Goal: Information Seeking & Learning: Learn about a topic

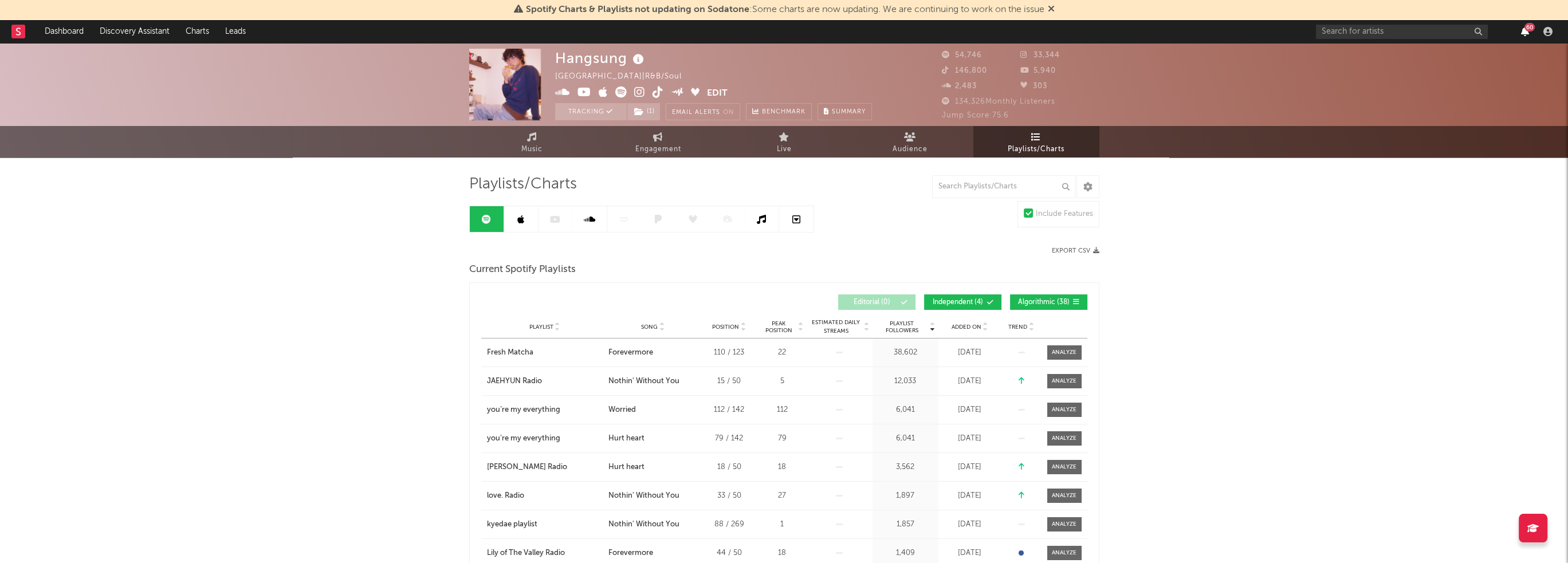
click at [1522, 31] on icon "button" at bounding box center [1526, 31] width 8 height 9
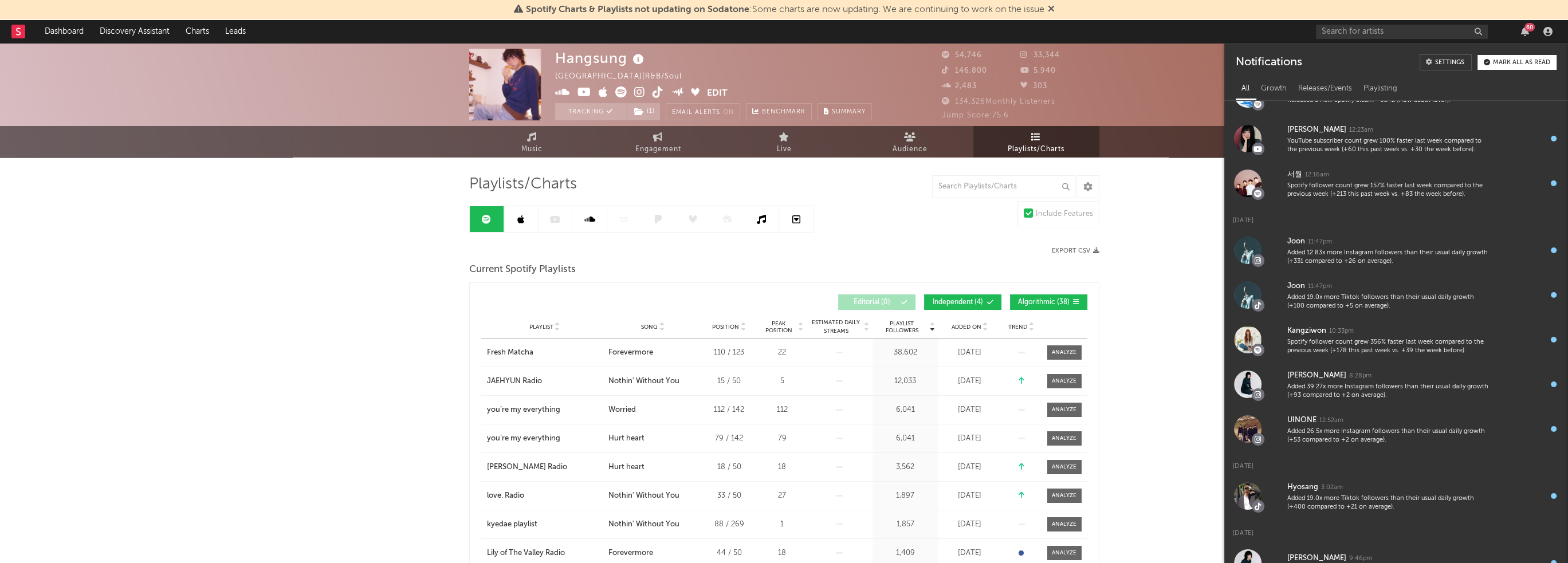
scroll to position [340, 0]
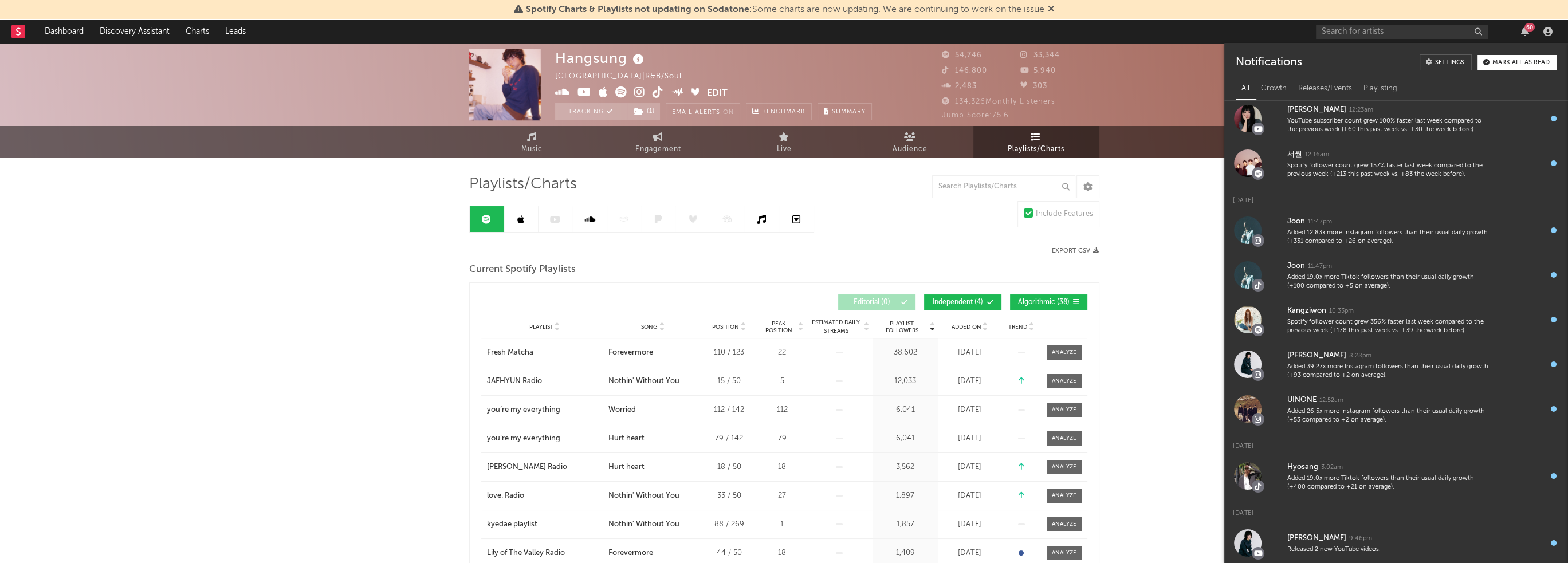
click at [923, 250] on div "Export CSV" at bounding box center [942, 251] width 315 height 8
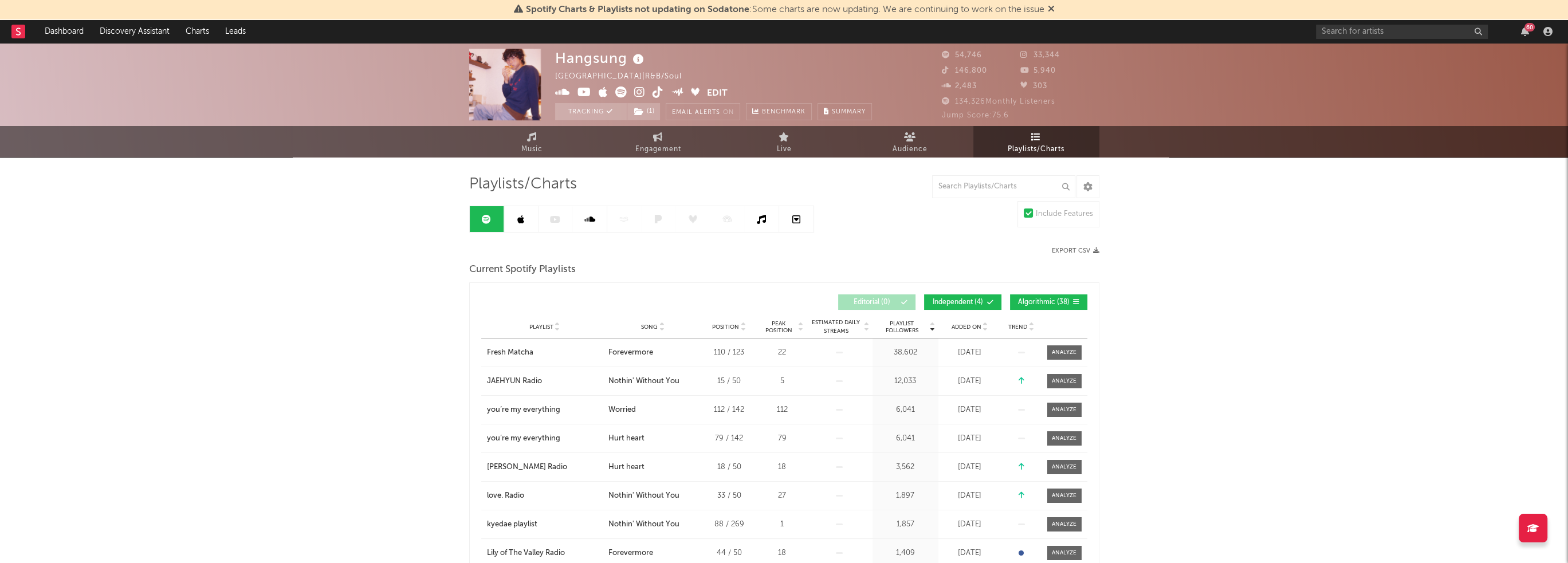
click at [974, 330] on div "Added On" at bounding box center [970, 327] width 57 height 9
click at [972, 329] on span "Added On" at bounding box center [967, 327] width 30 height 7
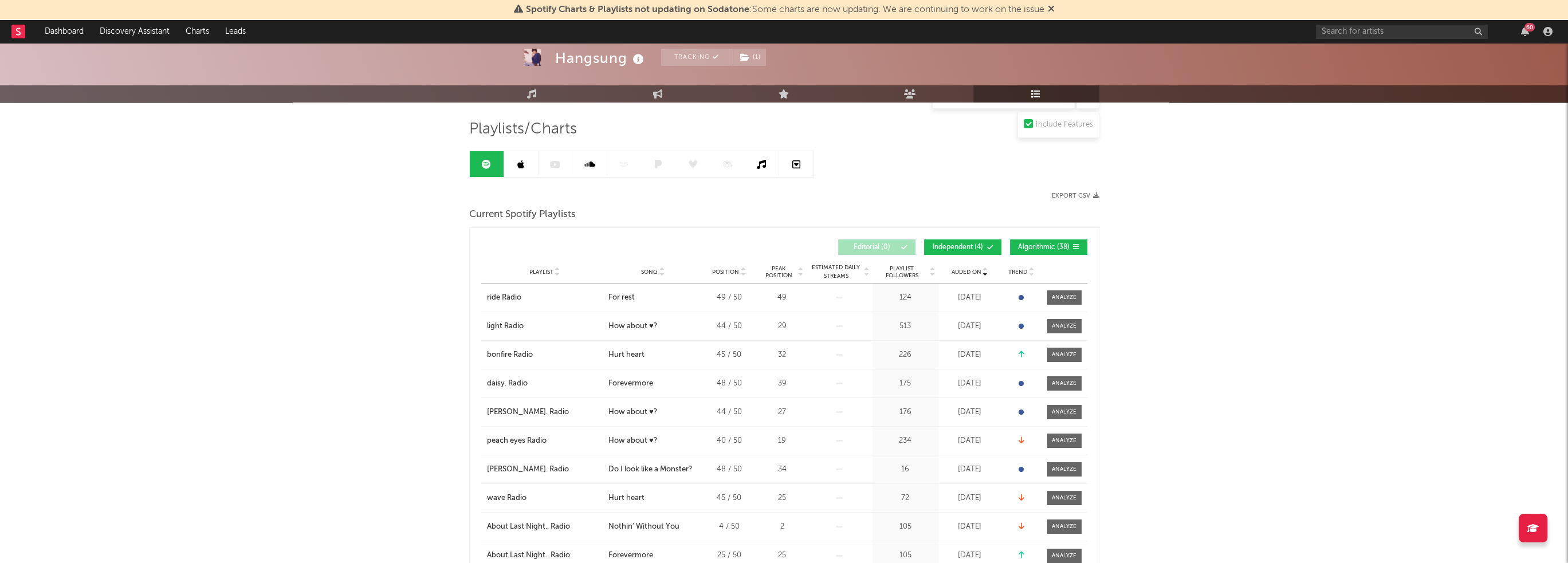
scroll to position [0, 0]
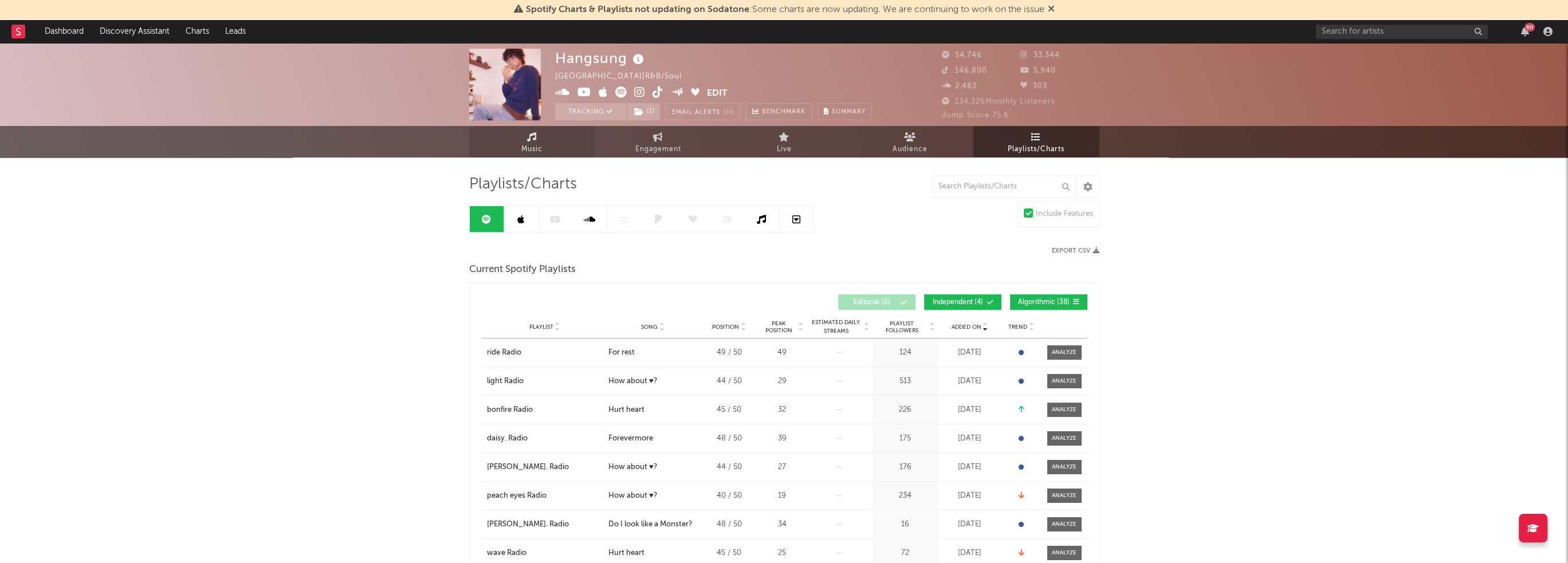
click at [549, 146] on link "Music" at bounding box center [533, 142] width 126 height 31
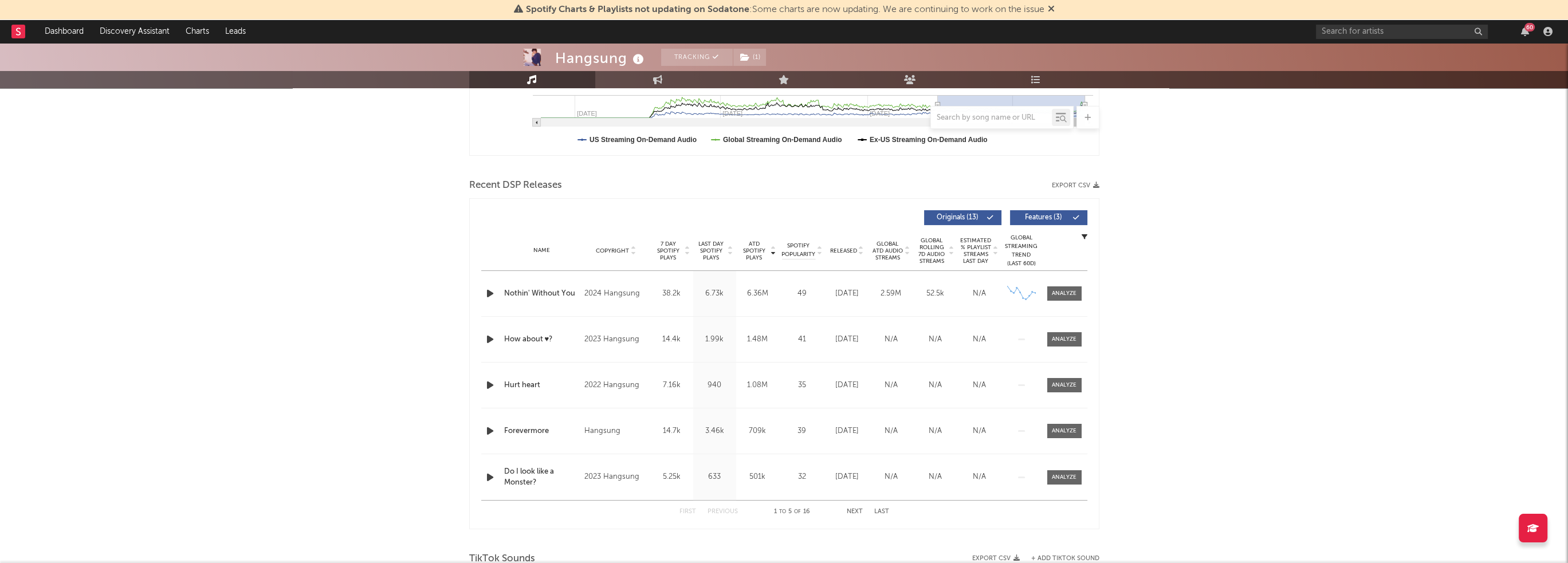
scroll to position [114, 0]
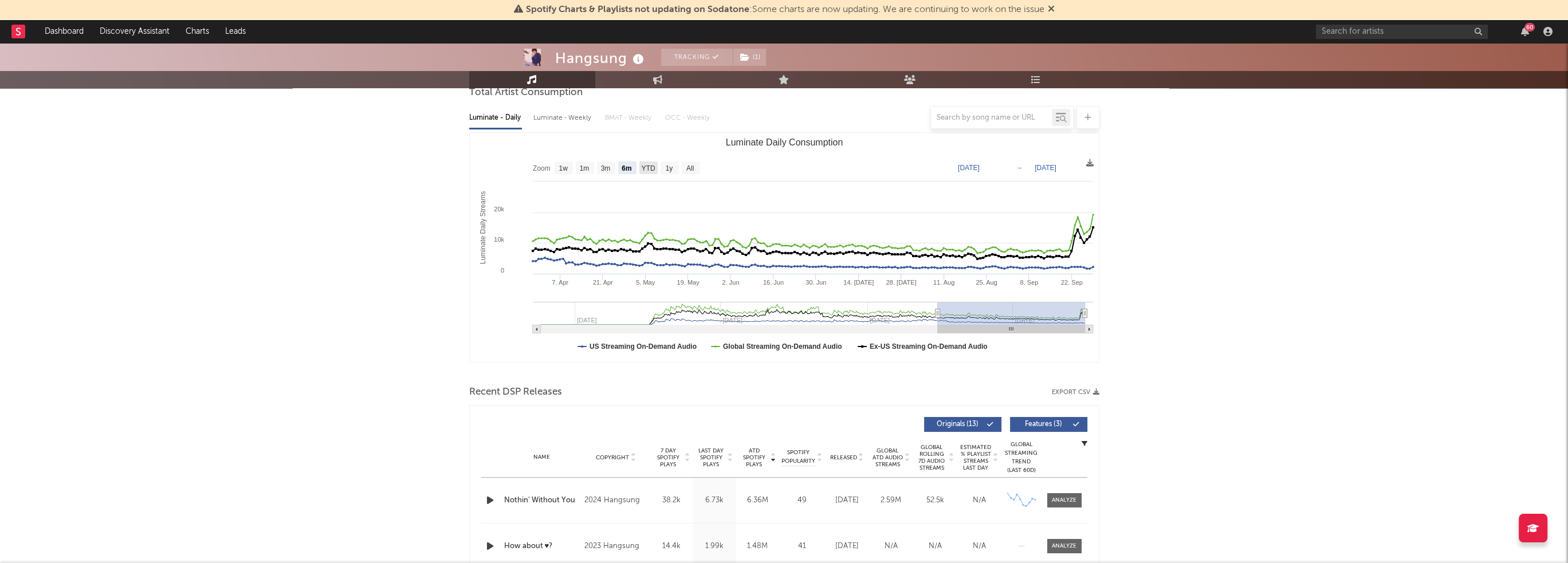
click at [647, 167] on text "YTD" at bounding box center [648, 168] width 14 height 8
select select "YTD"
type input "2025-01-01"
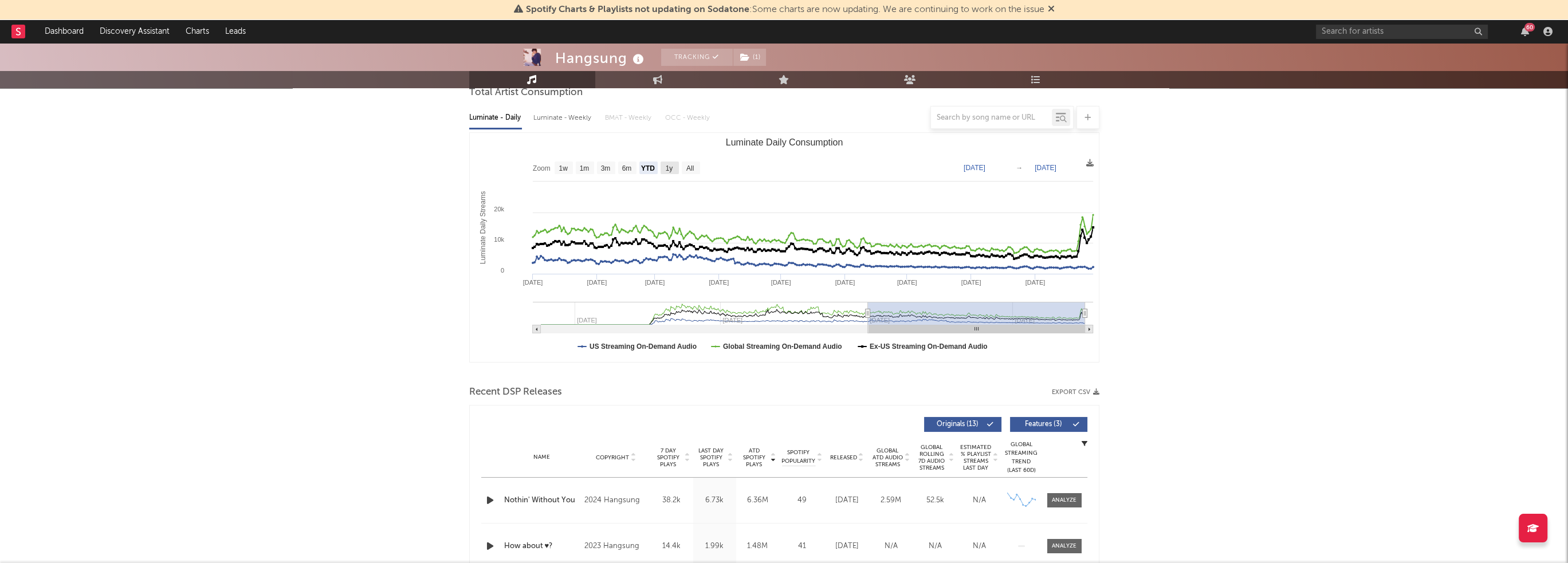
click at [668, 168] on text "1y" at bounding box center [669, 168] width 8 height 8
select select "1y"
type input "2024-09-29"
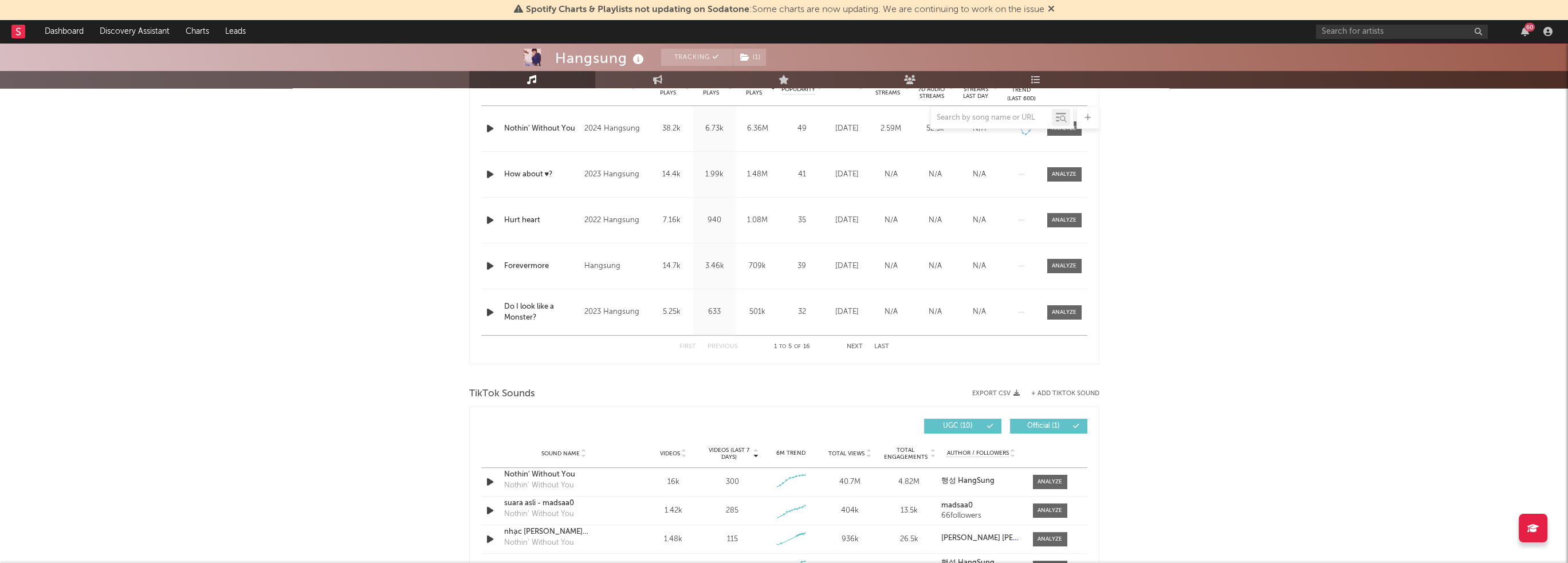
scroll to position [630, 0]
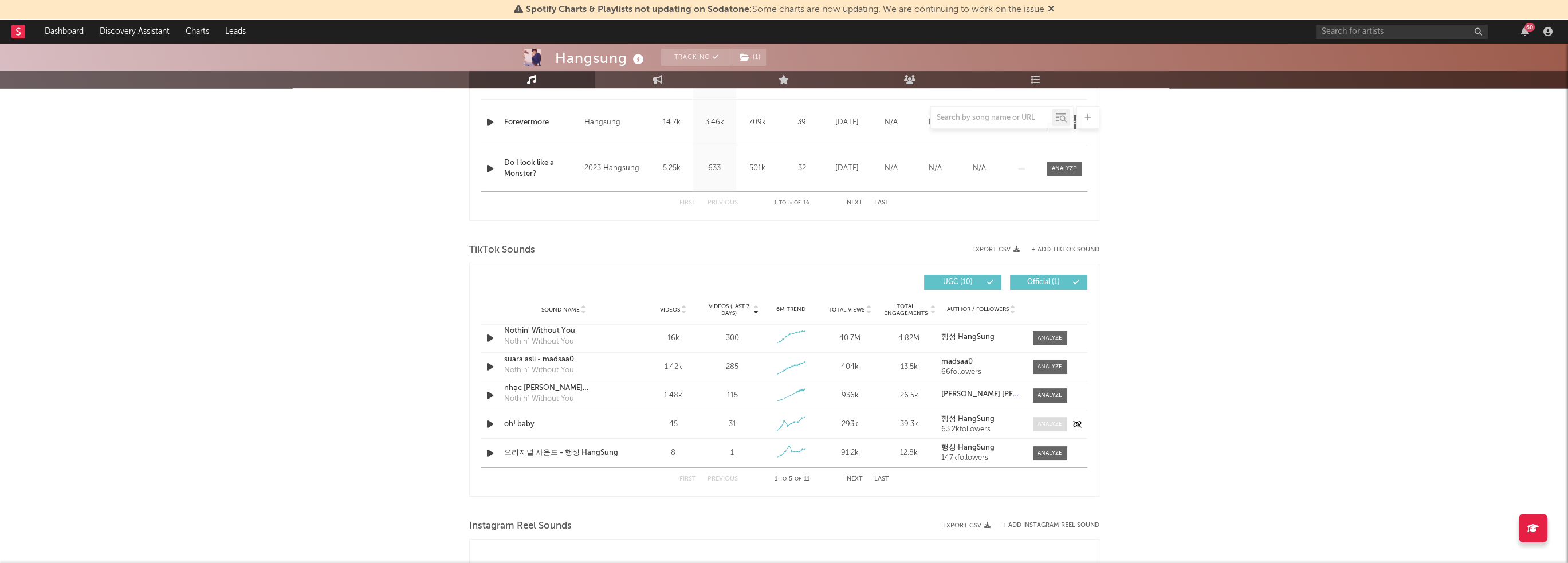
click at [1044, 421] on div at bounding box center [1049, 424] width 25 height 9
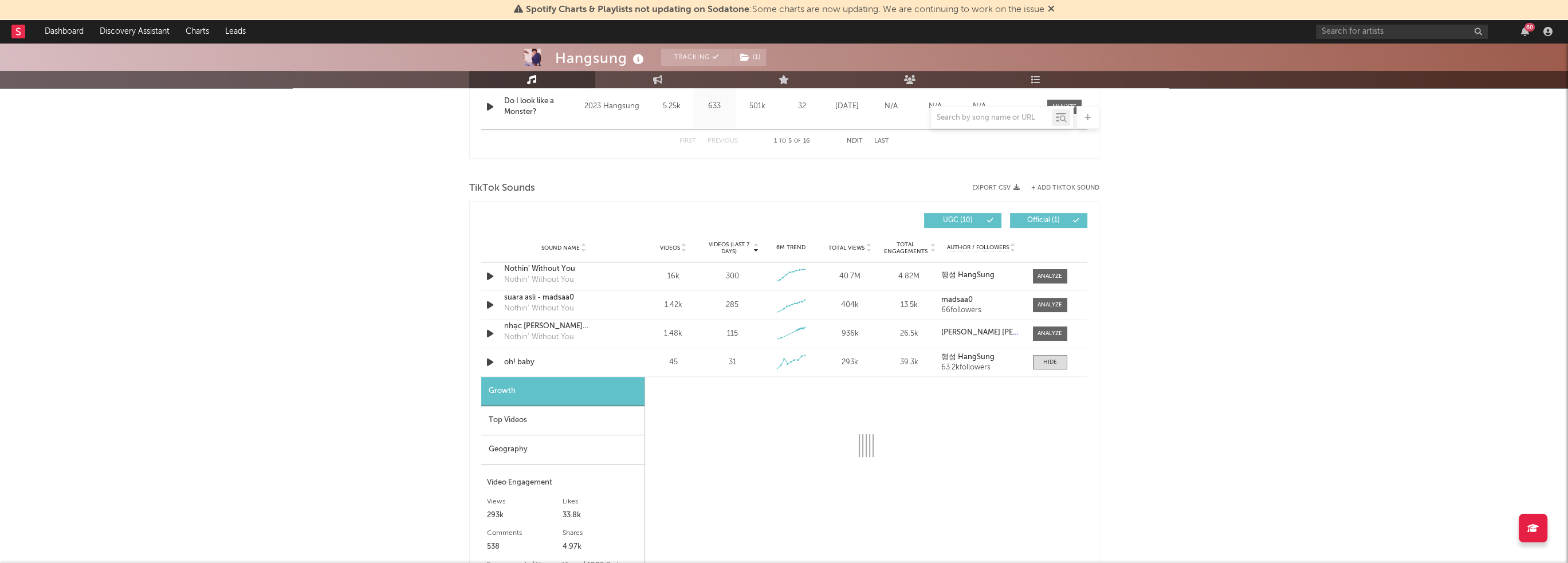
scroll to position [802, 0]
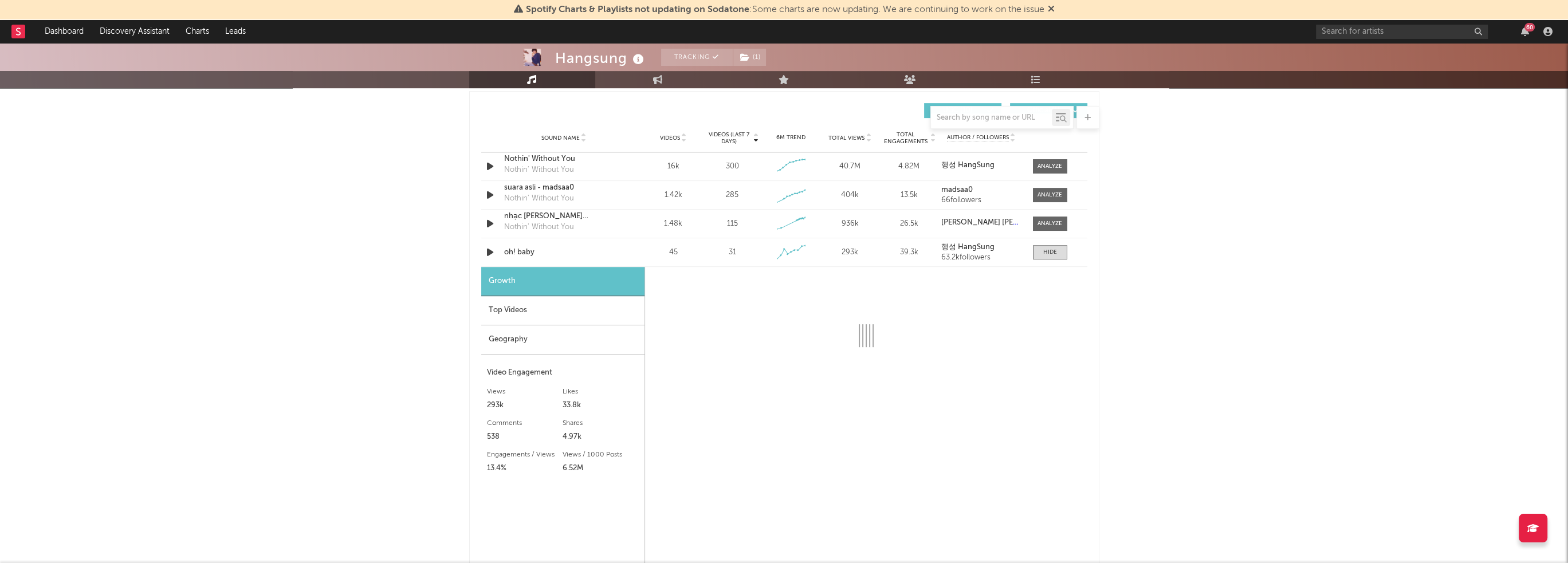
select select "1w"
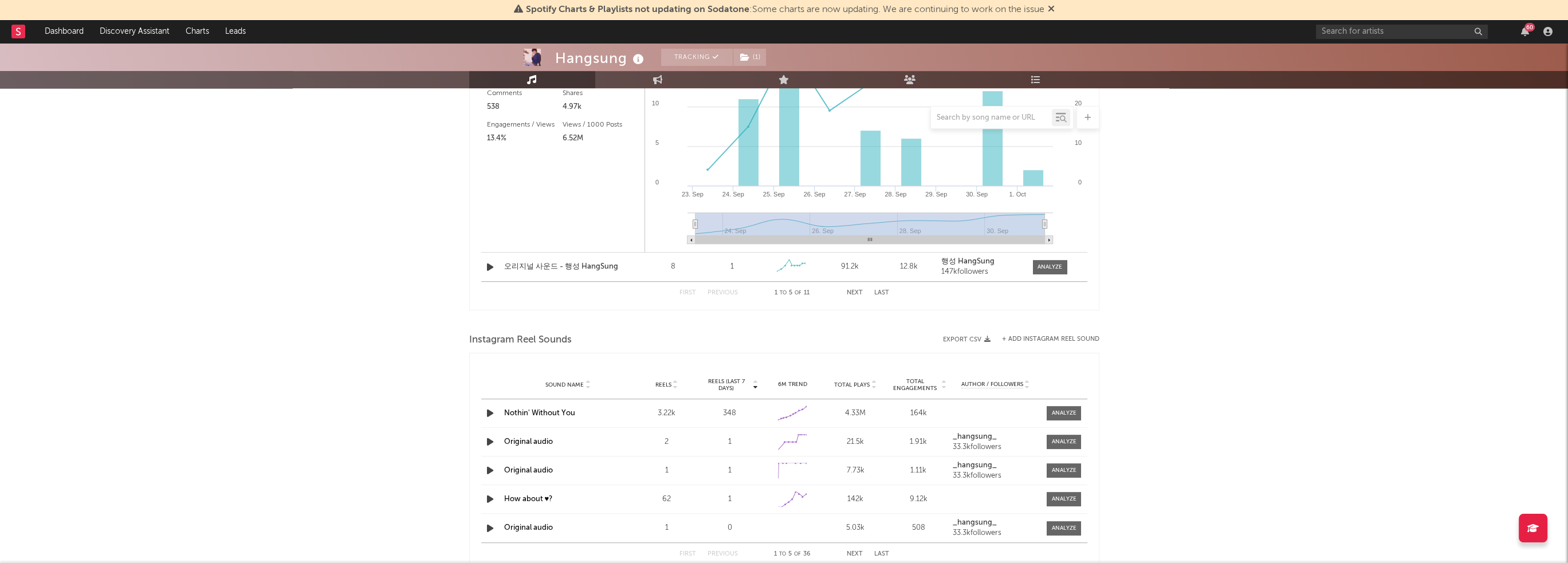
scroll to position [1318, 0]
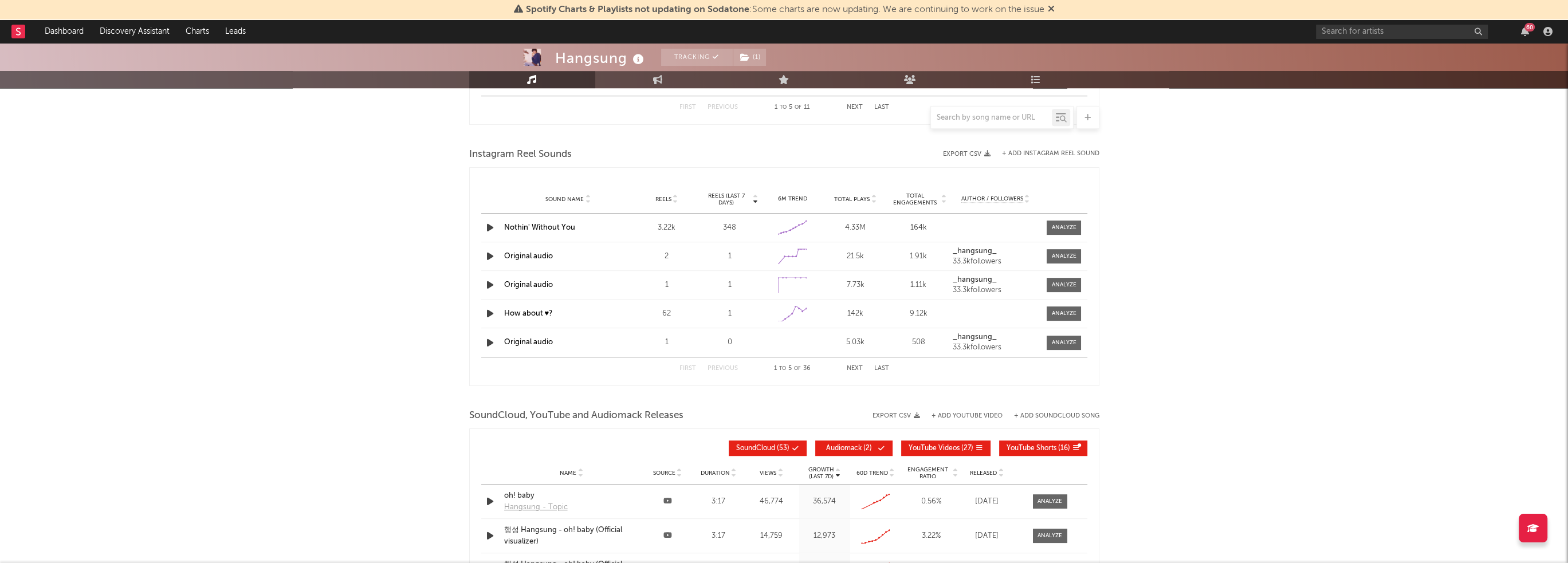
click at [848, 365] on button "Next" at bounding box center [854, 368] width 16 height 6
click at [1073, 309] on div at bounding box center [1064, 313] width 25 height 9
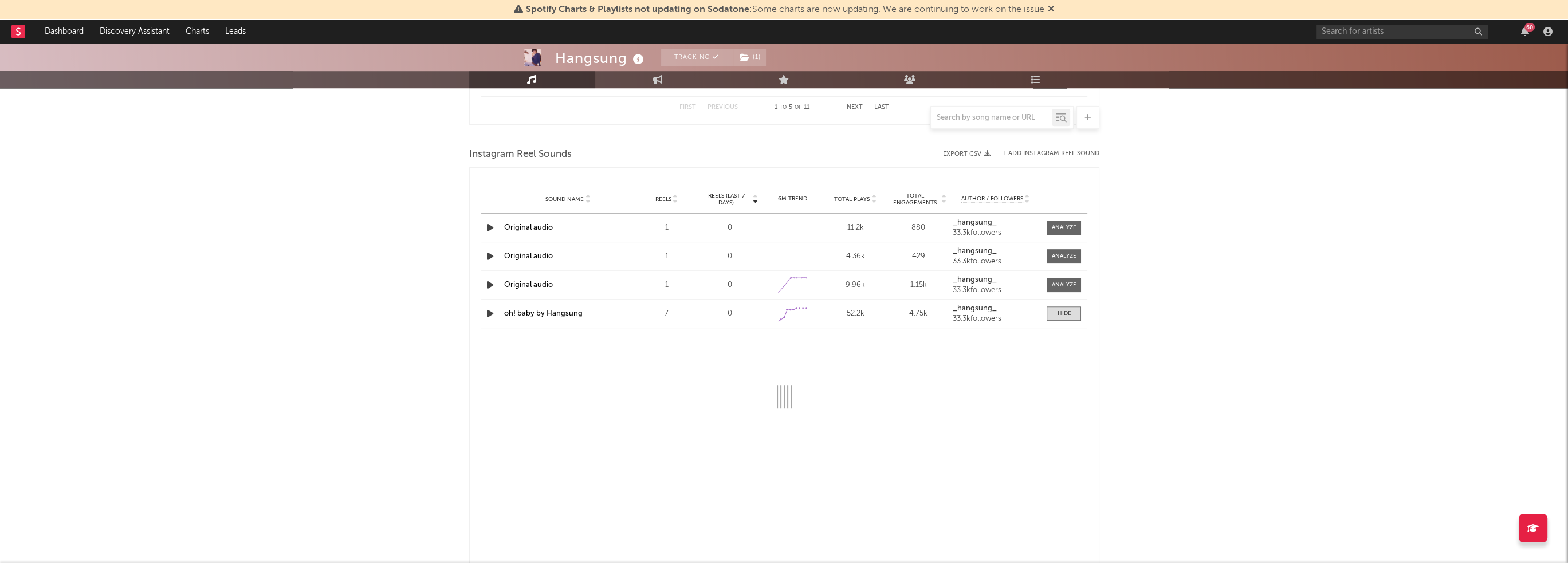
select select "1w"
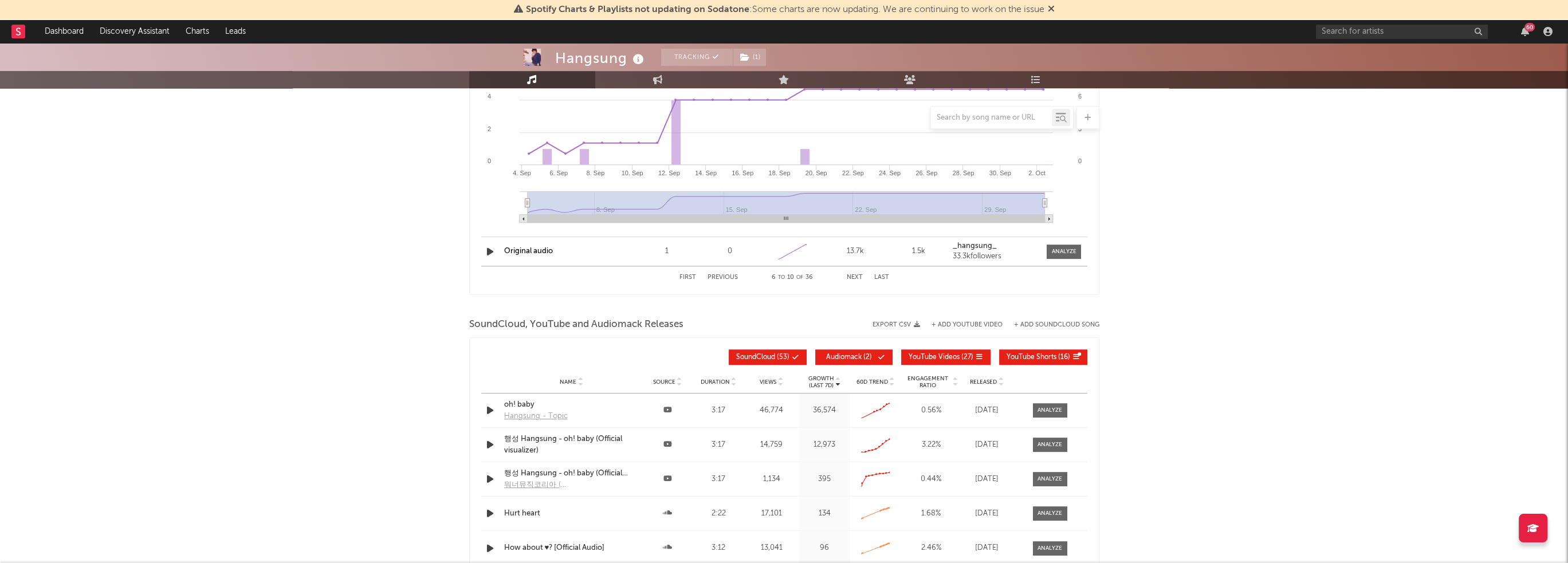
scroll to position [1375, 0]
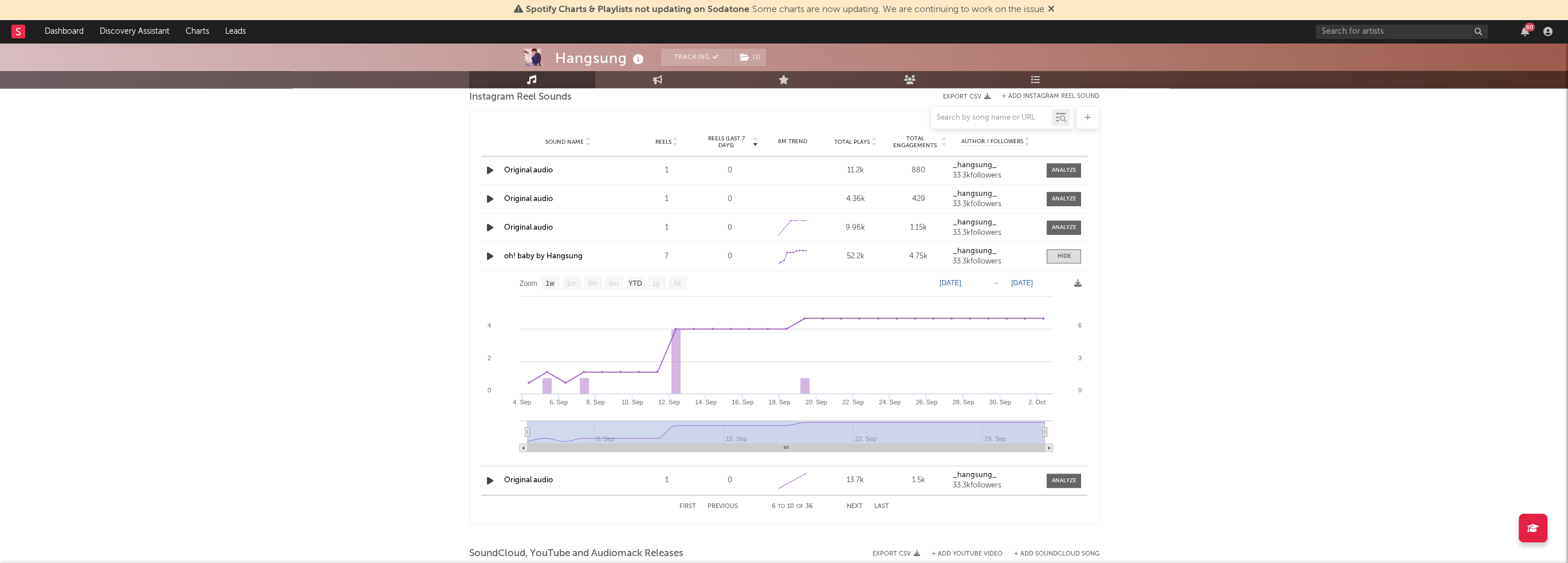
click at [543, 255] on link "oh! baby by Hangsung" at bounding box center [543, 257] width 79 height 8
click at [846, 504] on div "First Previous 6 to 10 of 36 Next Last" at bounding box center [784, 507] width 210 height 23
click at [850, 505] on button "Next" at bounding box center [854, 507] width 16 height 6
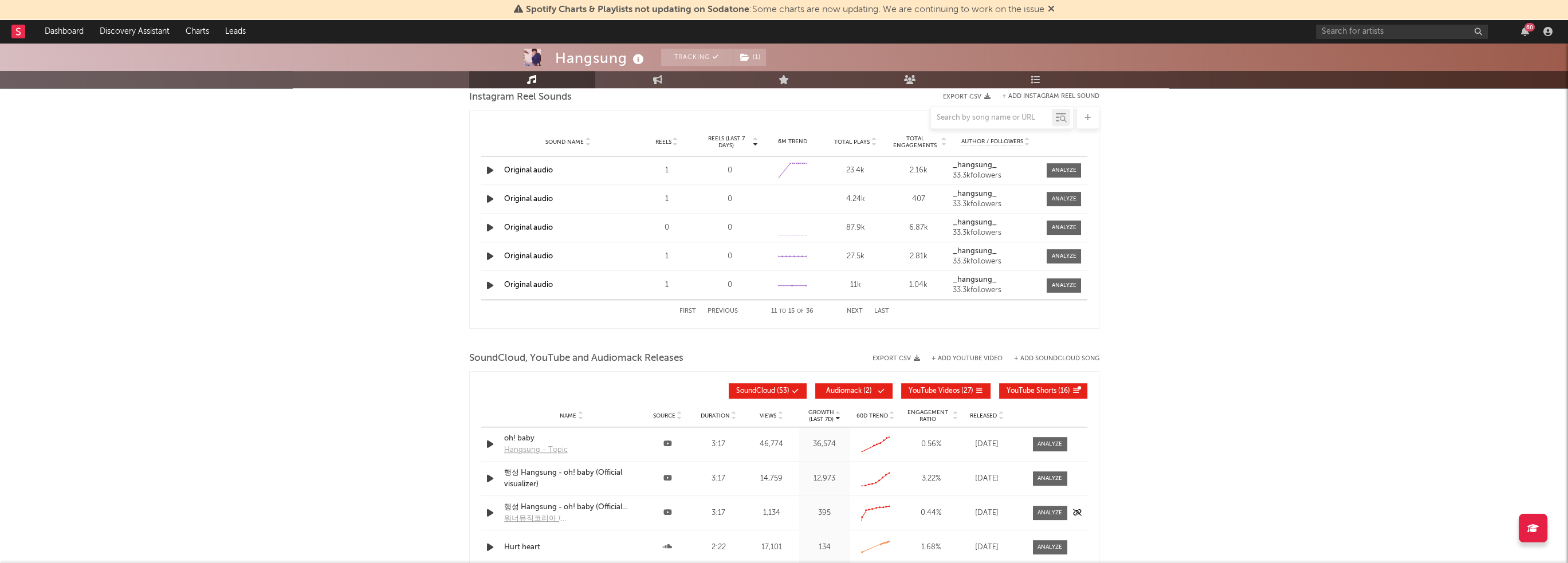
click at [850, 505] on div "60D Trend Created with Highcharts 10.3.3" at bounding box center [876, 514] width 51 height 22
click at [862, 313] on div "First Previous 11 to 15 of 36 Next Last" at bounding box center [784, 311] width 210 height 23
click at [858, 311] on button "Next" at bounding box center [854, 311] width 16 height 6
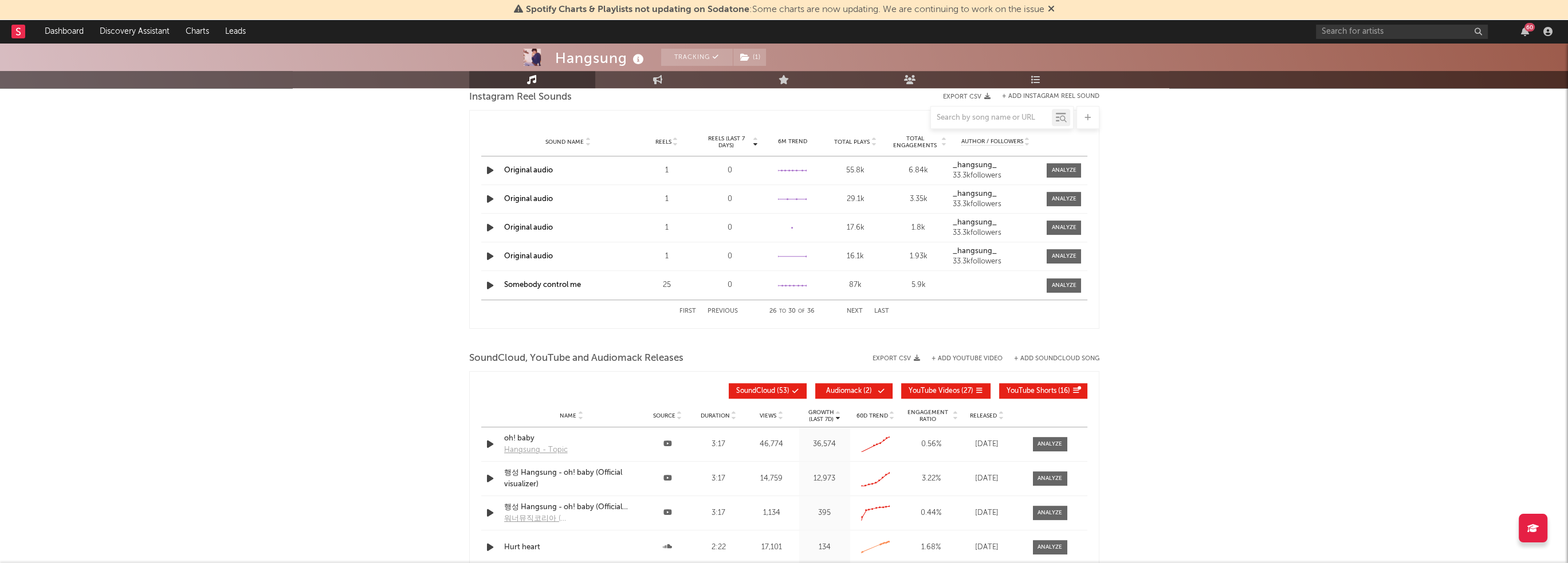
click at [858, 311] on button "Next" at bounding box center [854, 311] width 16 height 6
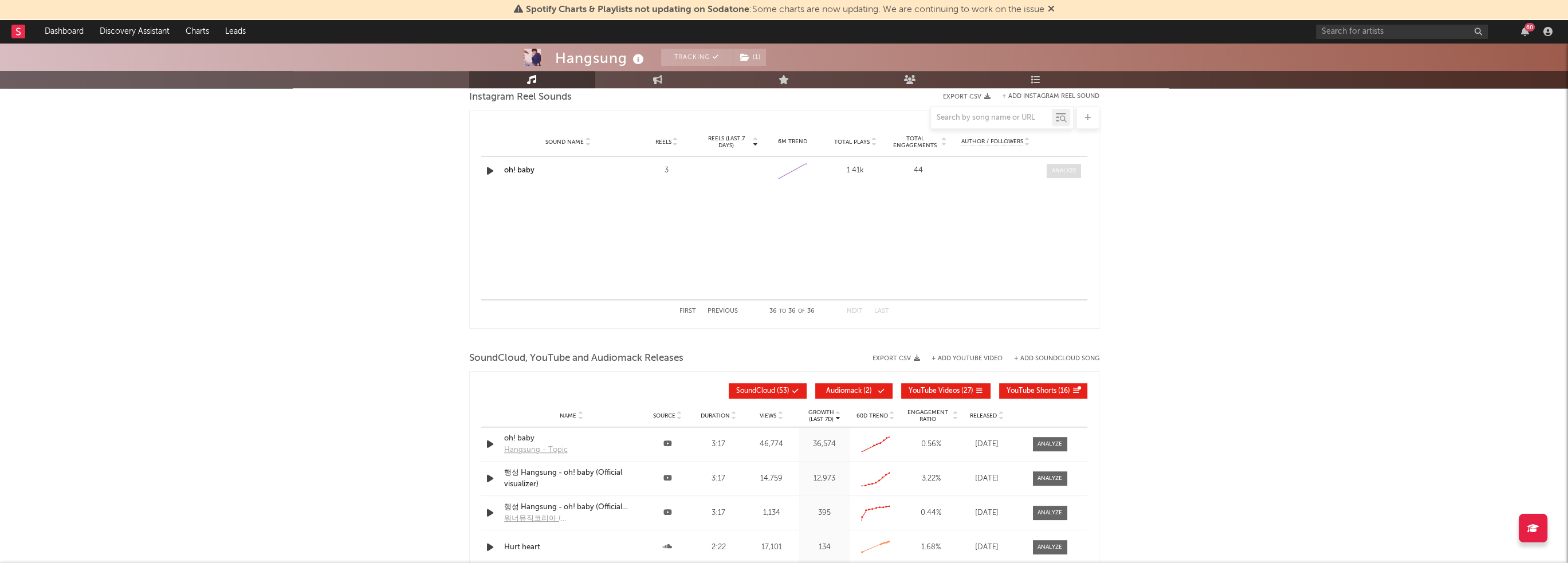
click at [1073, 166] on div at bounding box center [1064, 170] width 25 height 9
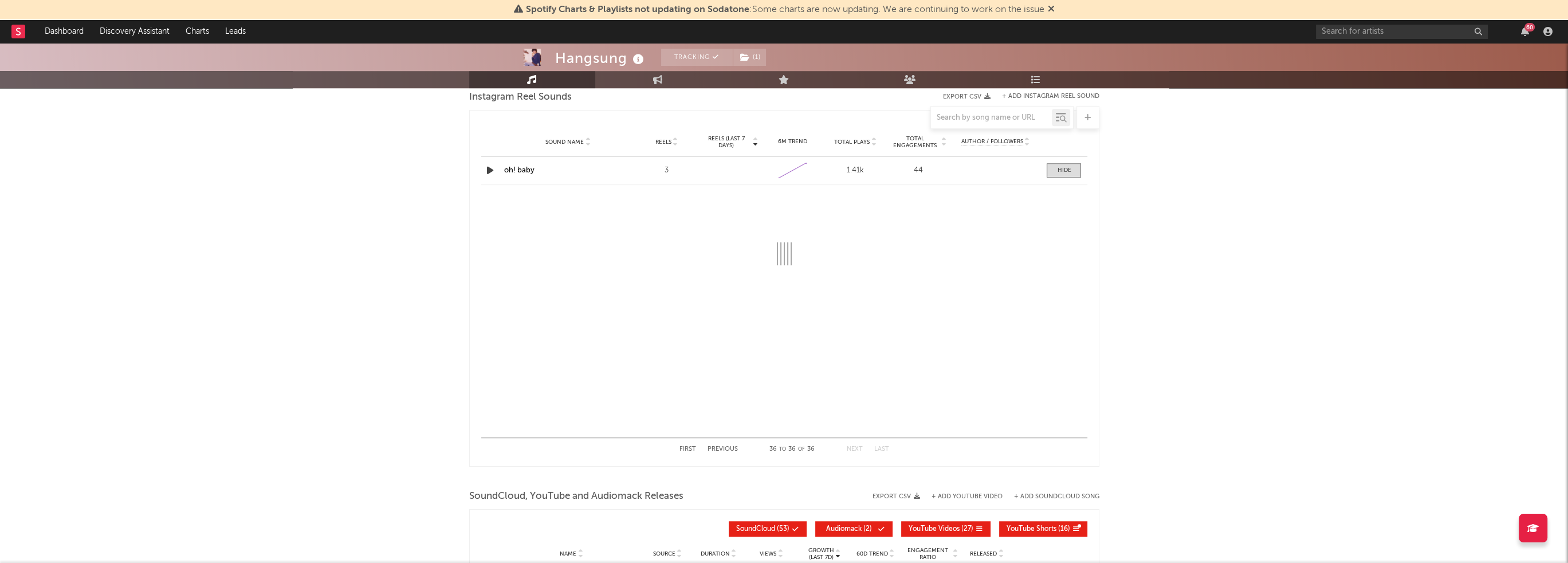
click at [530, 166] on link "oh! baby" at bounding box center [519, 170] width 31 height 8
select select "1w"
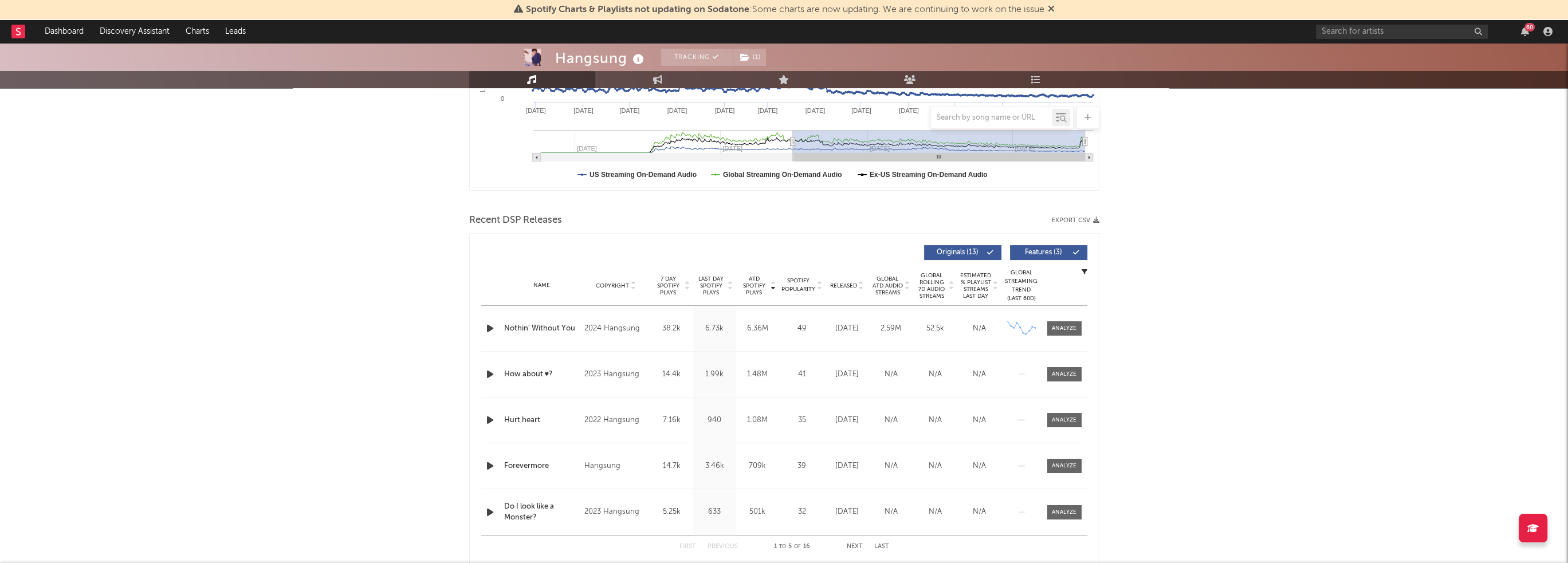
scroll to position [0, 0]
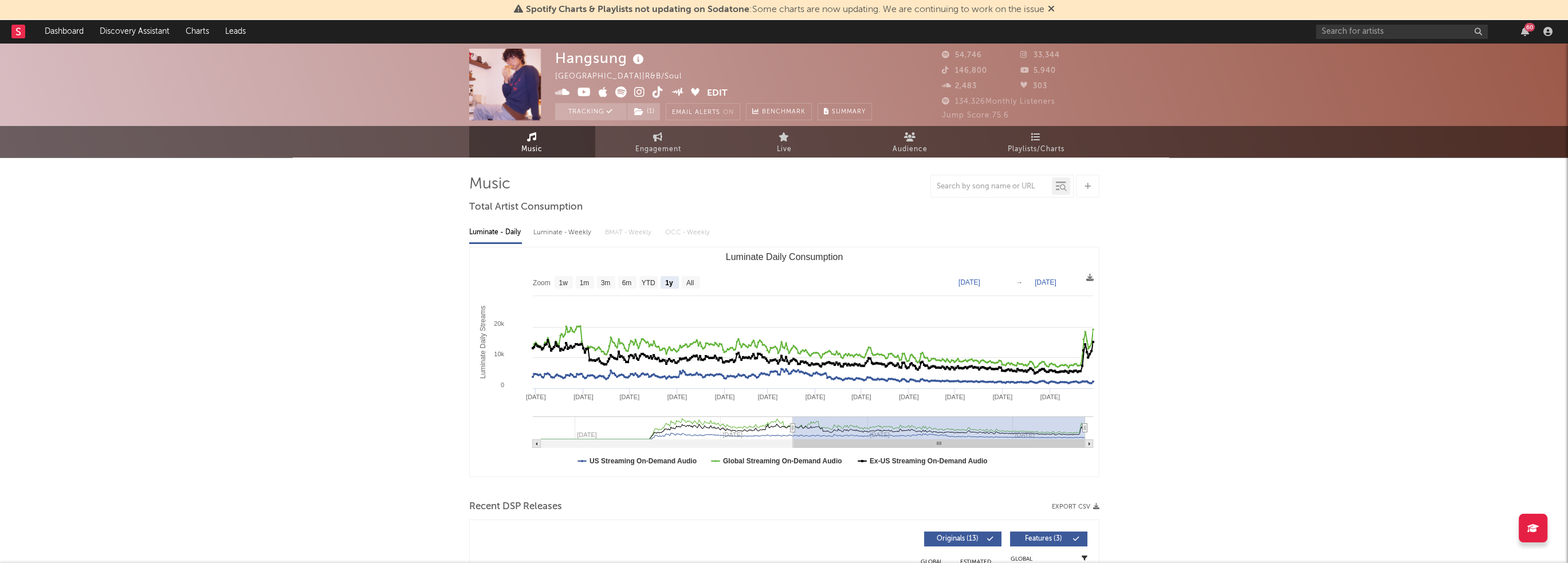
click at [659, 92] on icon at bounding box center [658, 93] width 11 height 12
click at [663, 152] on span "Engagement" at bounding box center [659, 150] width 46 height 14
select select "1w"
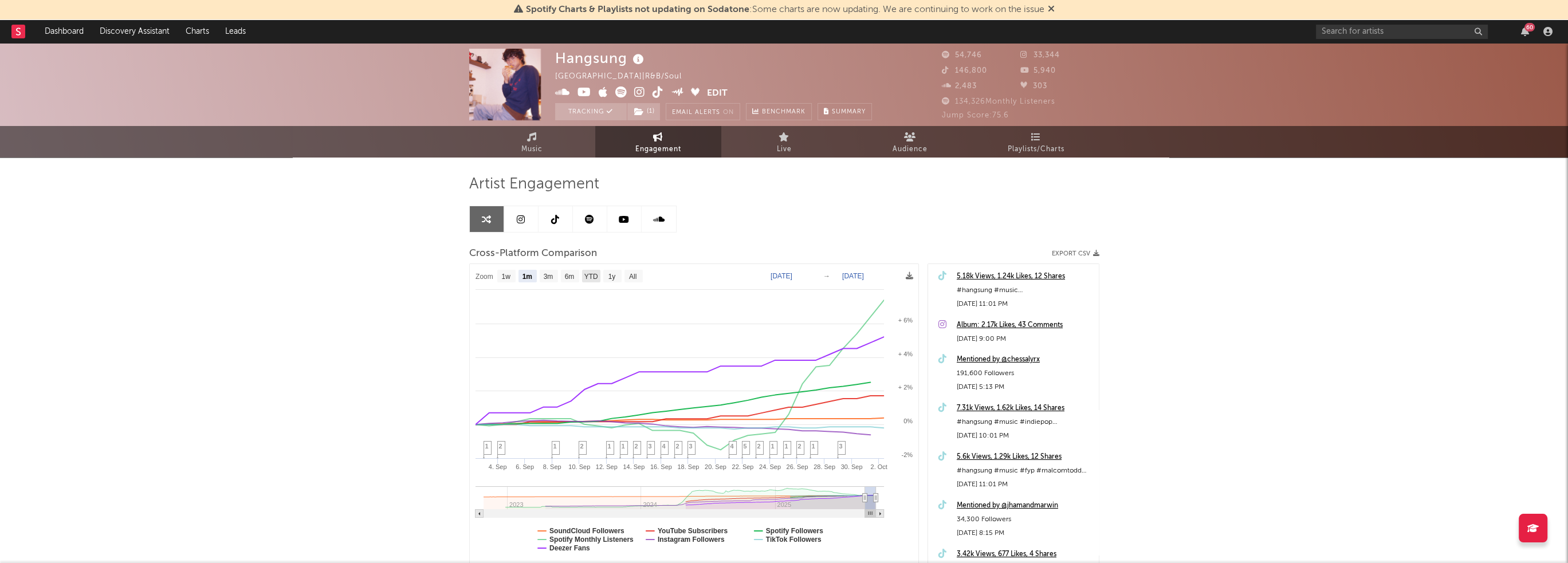
click at [591, 277] on text "YTD" at bounding box center [591, 277] width 14 height 8
select select "YTD"
type input "2025-01-01"
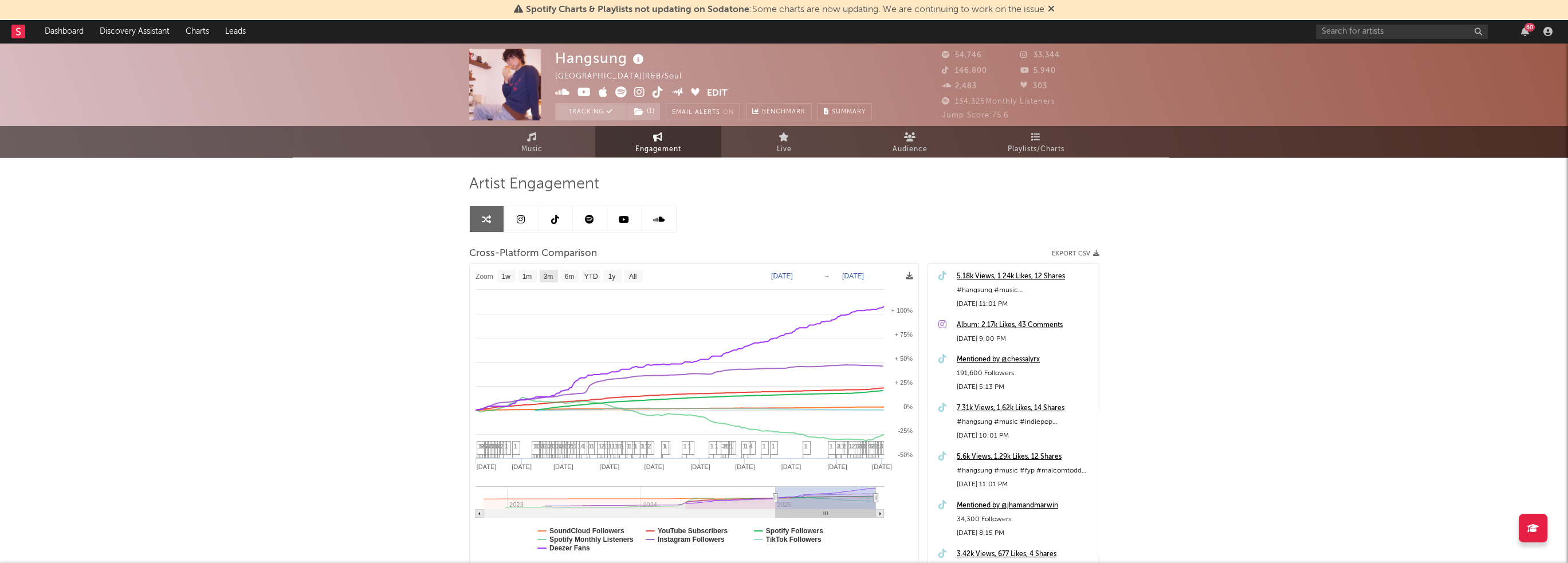
click at [542, 275] on rect at bounding box center [548, 276] width 19 height 13
select select "3m"
type input "2025-07-02"
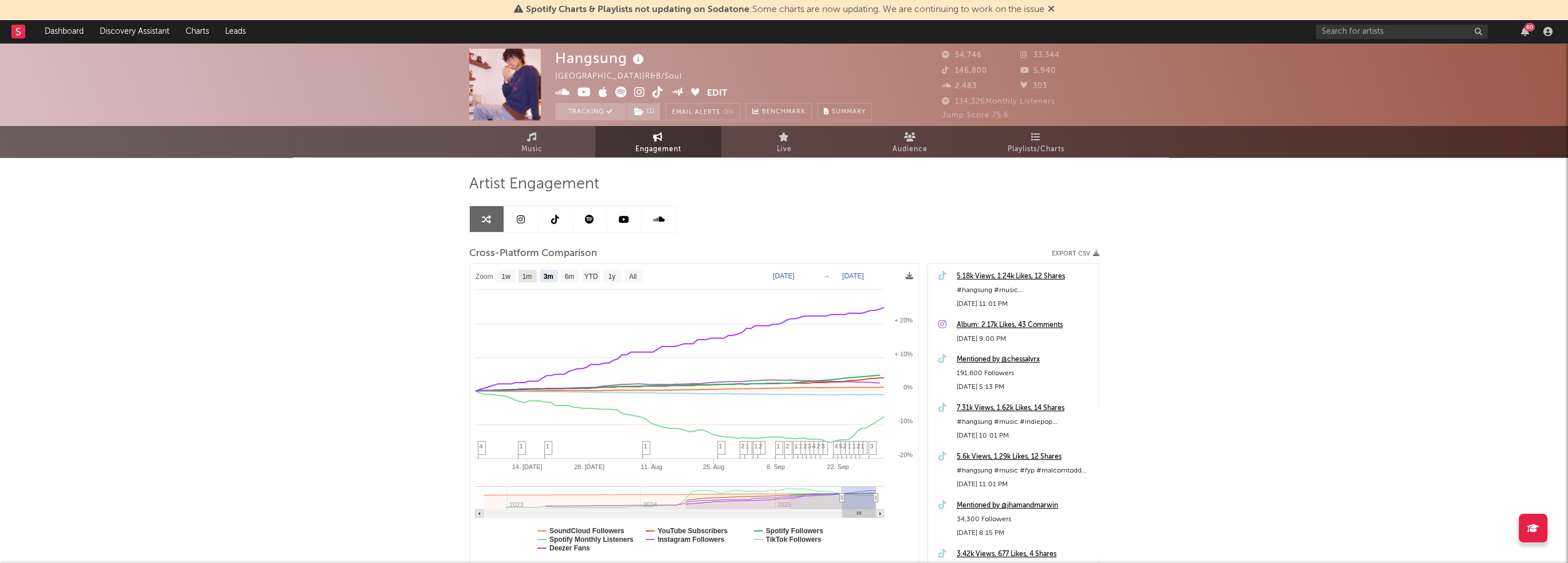
click at [530, 275] on text "1m" at bounding box center [527, 277] width 10 height 8
select select "1m"
type input "2025-09-02"
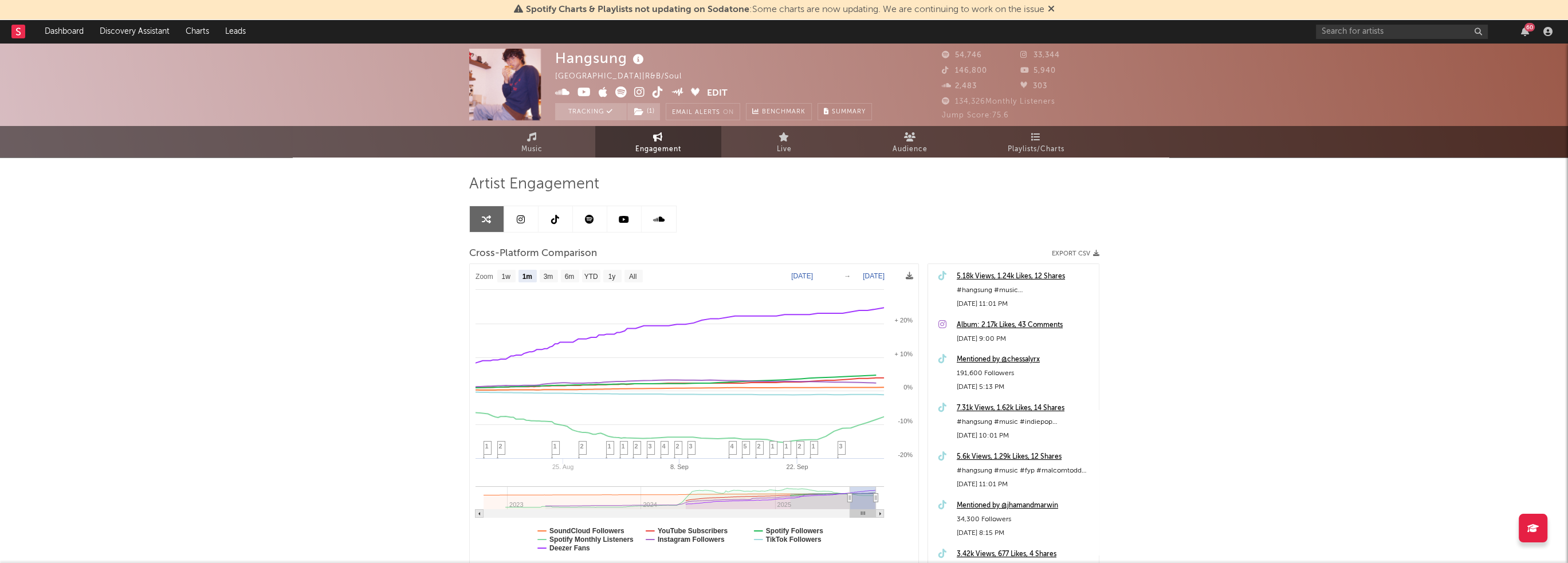
select select "1m"
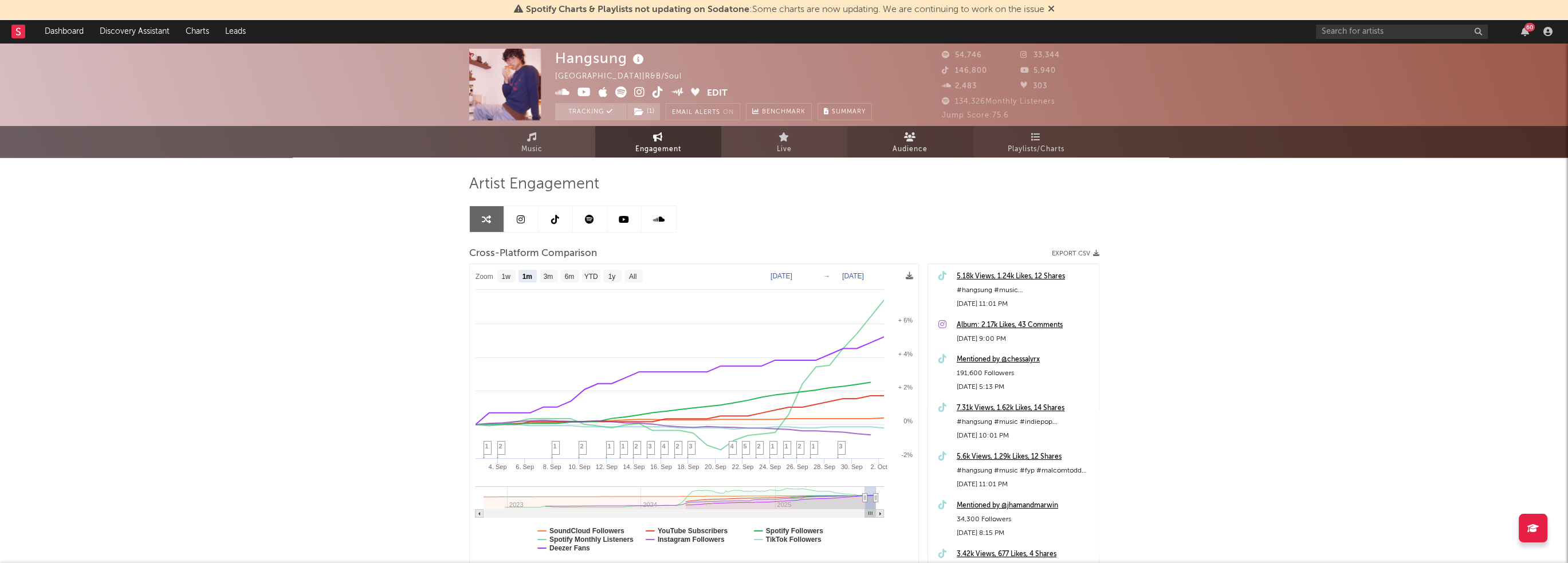
click at [908, 149] on span "Audience" at bounding box center [910, 150] width 35 height 14
